Goal: Information Seeking & Learning: Learn about a topic

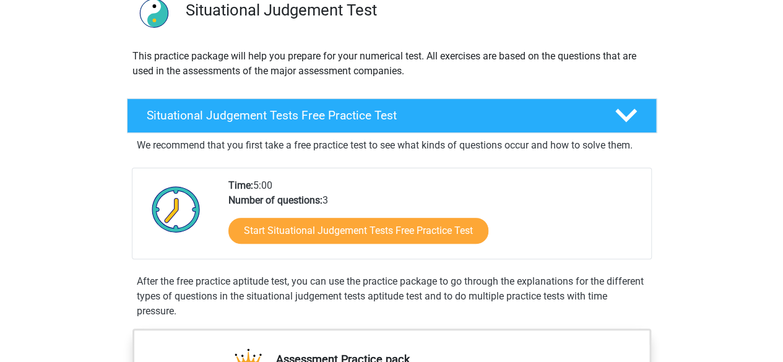
scroll to position [110, 0]
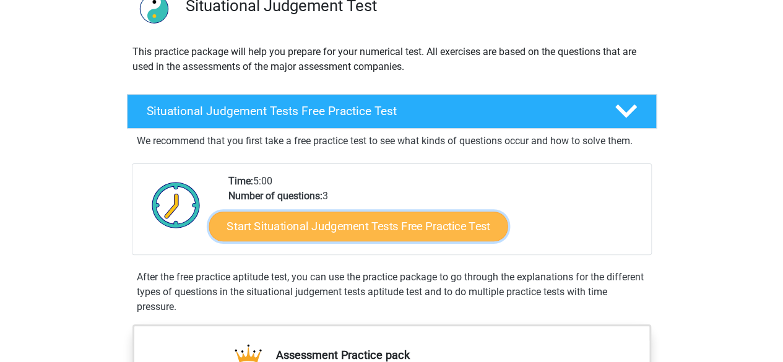
click at [365, 216] on link "Start Situational Judgement Tests Free Practice Test" at bounding box center [358, 227] width 299 height 30
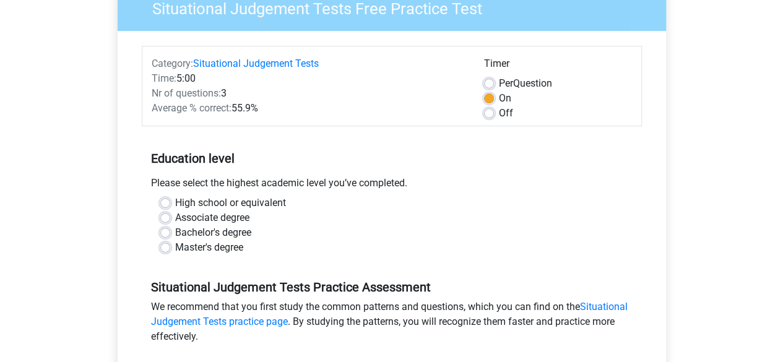
scroll to position [116, 0]
click at [499, 110] on label "Off" at bounding box center [506, 112] width 14 height 15
click at [493, 110] on input "Off" at bounding box center [489, 111] width 10 height 12
radio input "true"
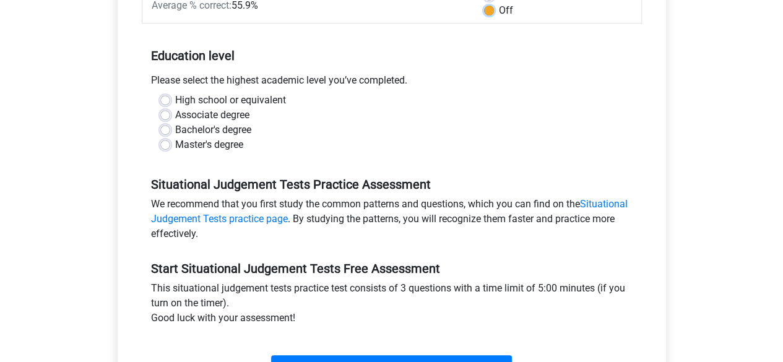
scroll to position [218, 0]
click at [197, 127] on label "Bachelor's degree" at bounding box center [213, 129] width 76 height 15
click at [170, 127] on input "Bachelor's degree" at bounding box center [165, 128] width 10 height 12
radio input "true"
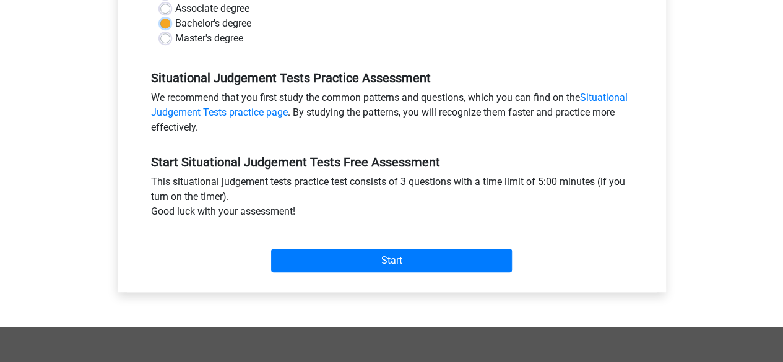
scroll to position [329, 0]
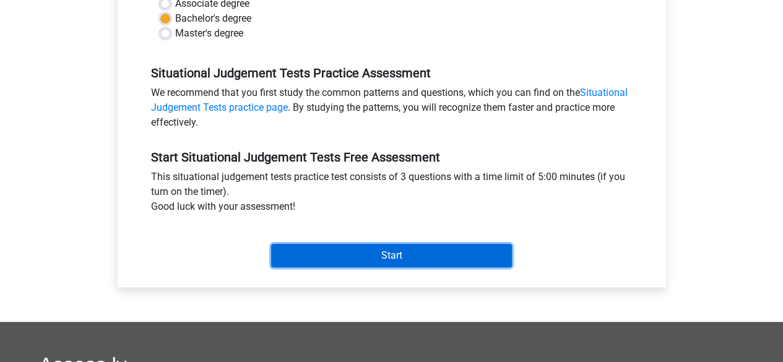
click at [355, 244] on input "Start" at bounding box center [391, 256] width 241 height 24
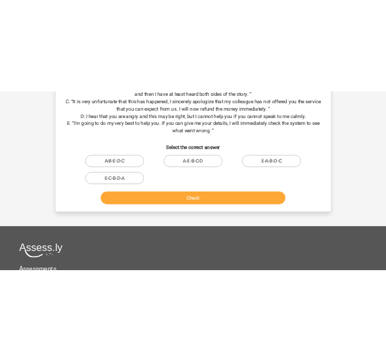
scroll to position [254, 0]
